Goal: Complete application form

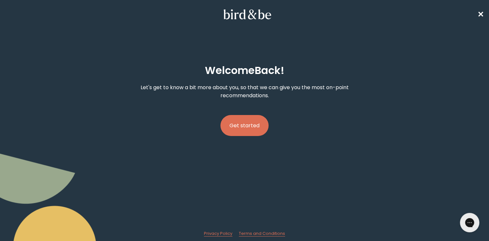
click at [251, 107] on link "Get started" at bounding box center [245, 126] width 48 height 42
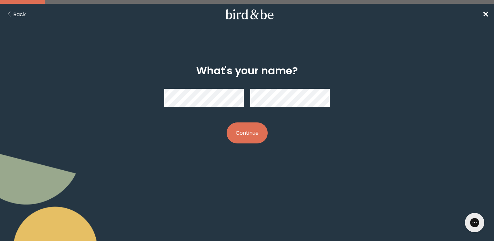
click at [227, 123] on button "Continue" at bounding box center [247, 133] width 41 height 21
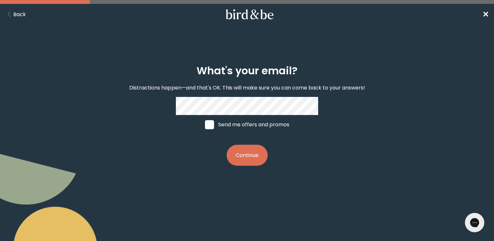
click at [253, 165] on button "Continue" at bounding box center [247, 155] width 41 height 21
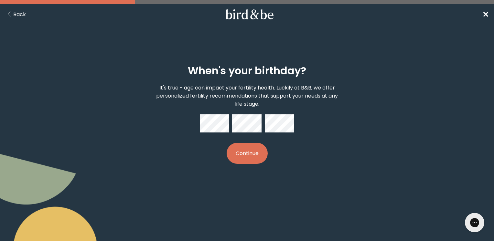
click at [486, 14] on span "✕" at bounding box center [486, 14] width 6 height 11
